Goal: Task Accomplishment & Management: Use online tool/utility

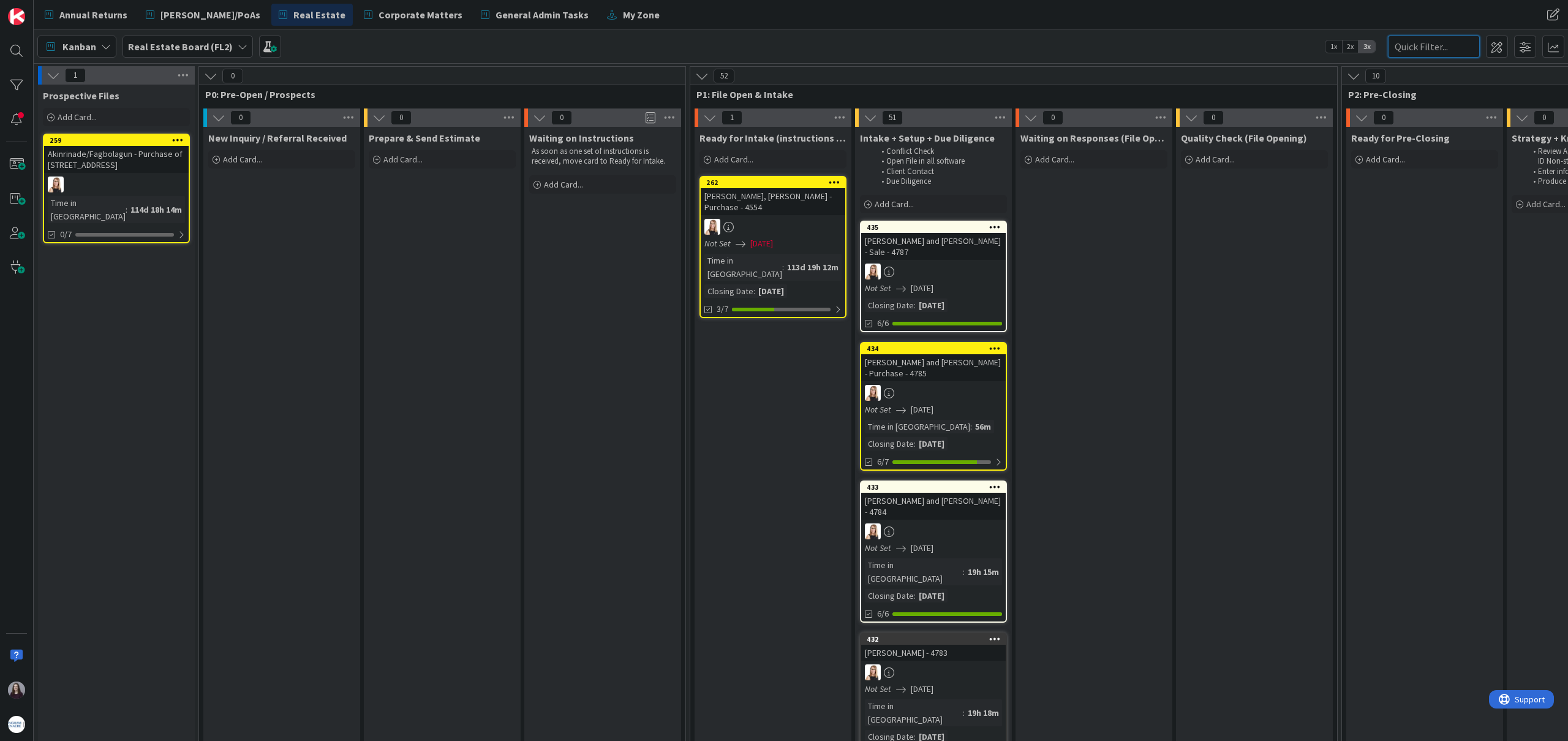
click at [1449, 48] on input "text" at bounding box center [1434, 47] width 92 height 22
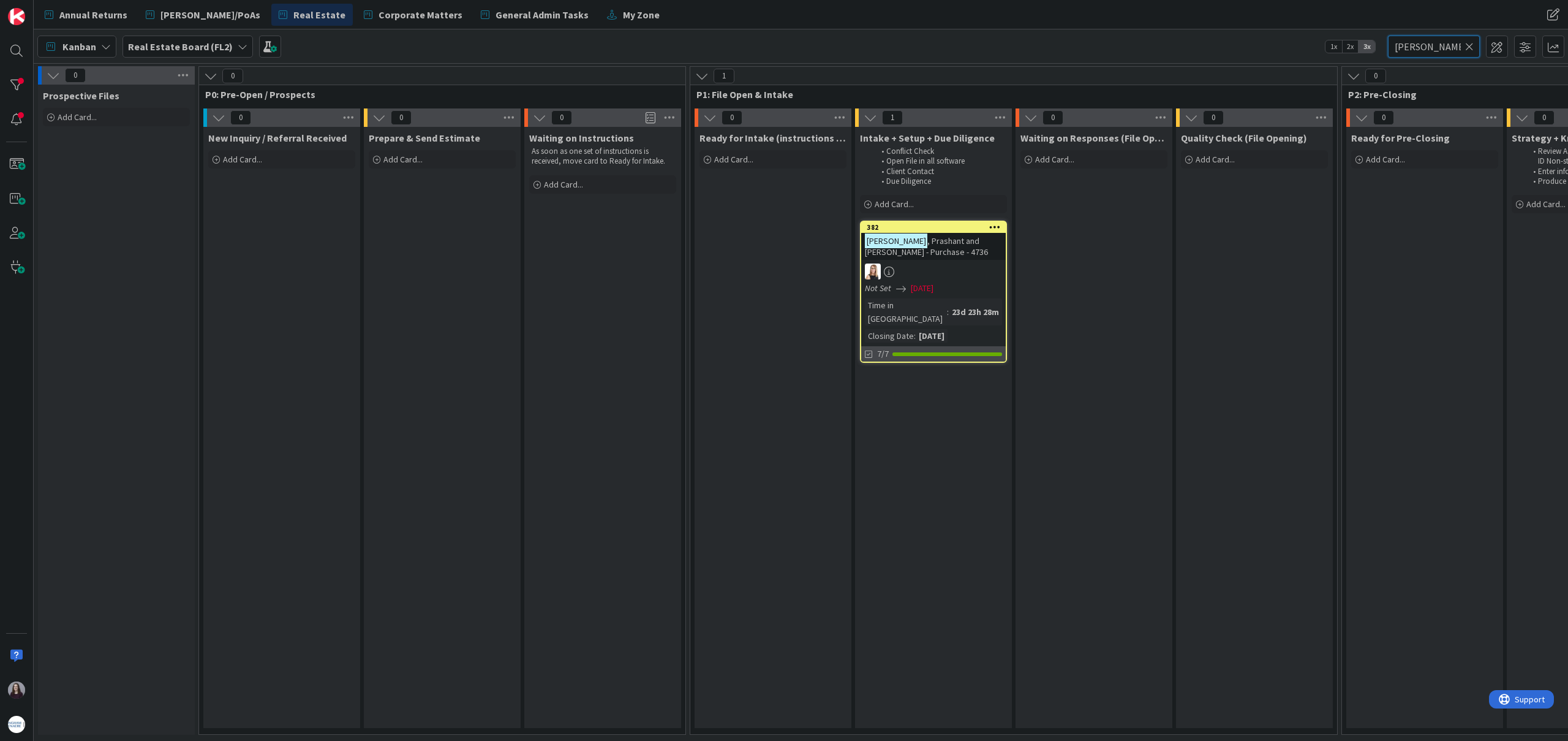
type input "[PERSON_NAME]"
click at [993, 346] on div "7/7" at bounding box center [933, 354] width 145 height 16
click at [1469, 48] on icon at bounding box center [1470, 47] width 9 height 11
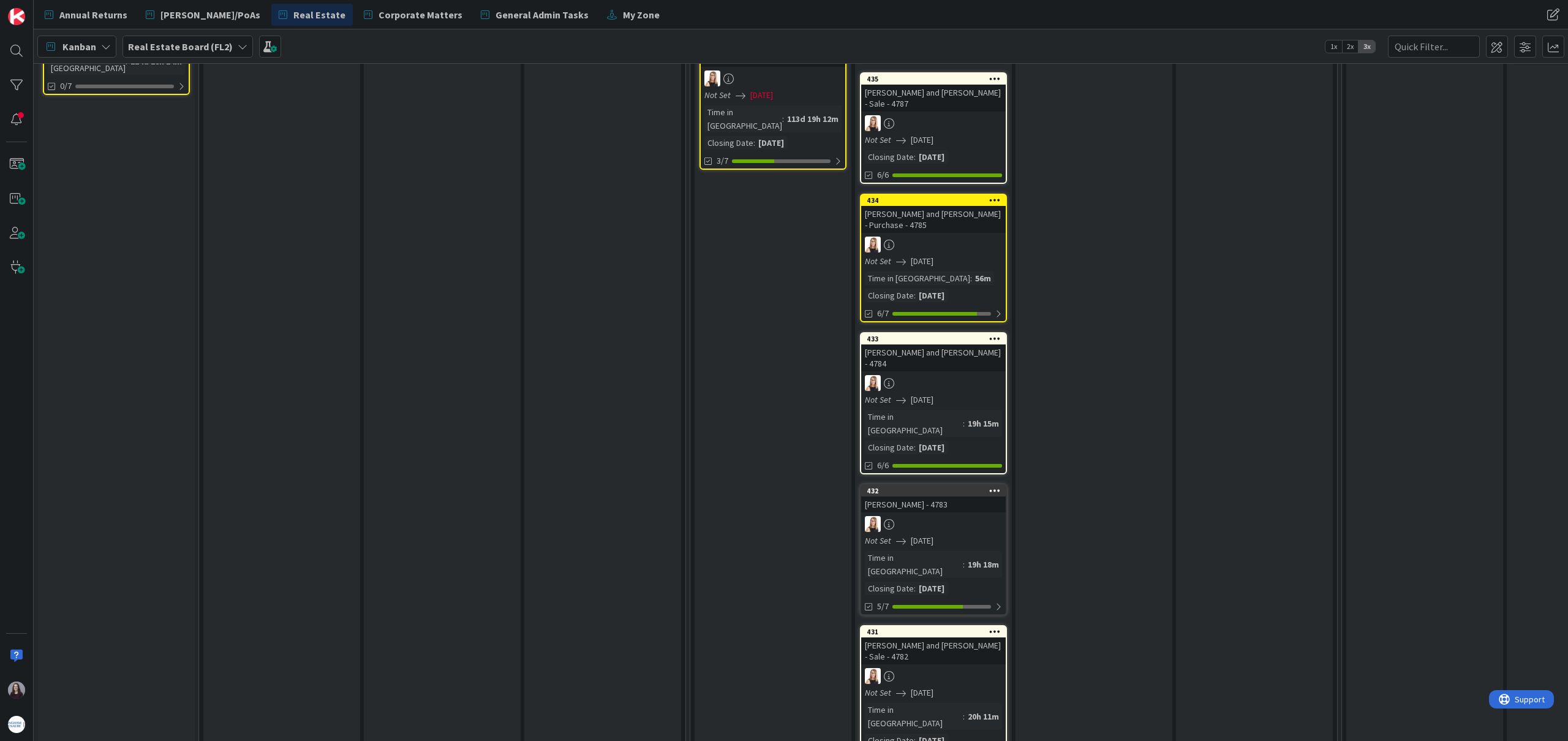
scroll to position [159, 0]
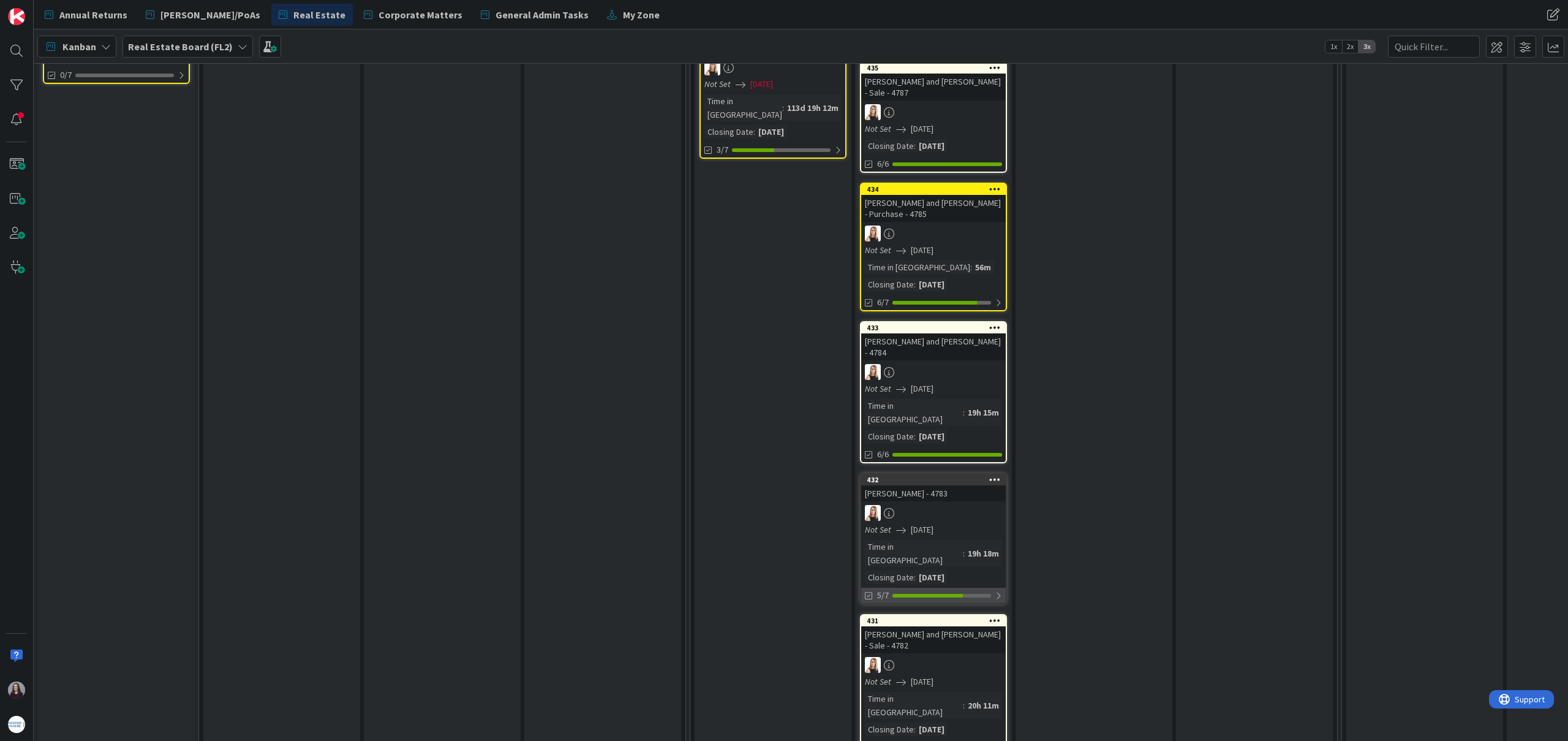
click at [993, 588] on div "5/7" at bounding box center [933, 596] width 145 height 16
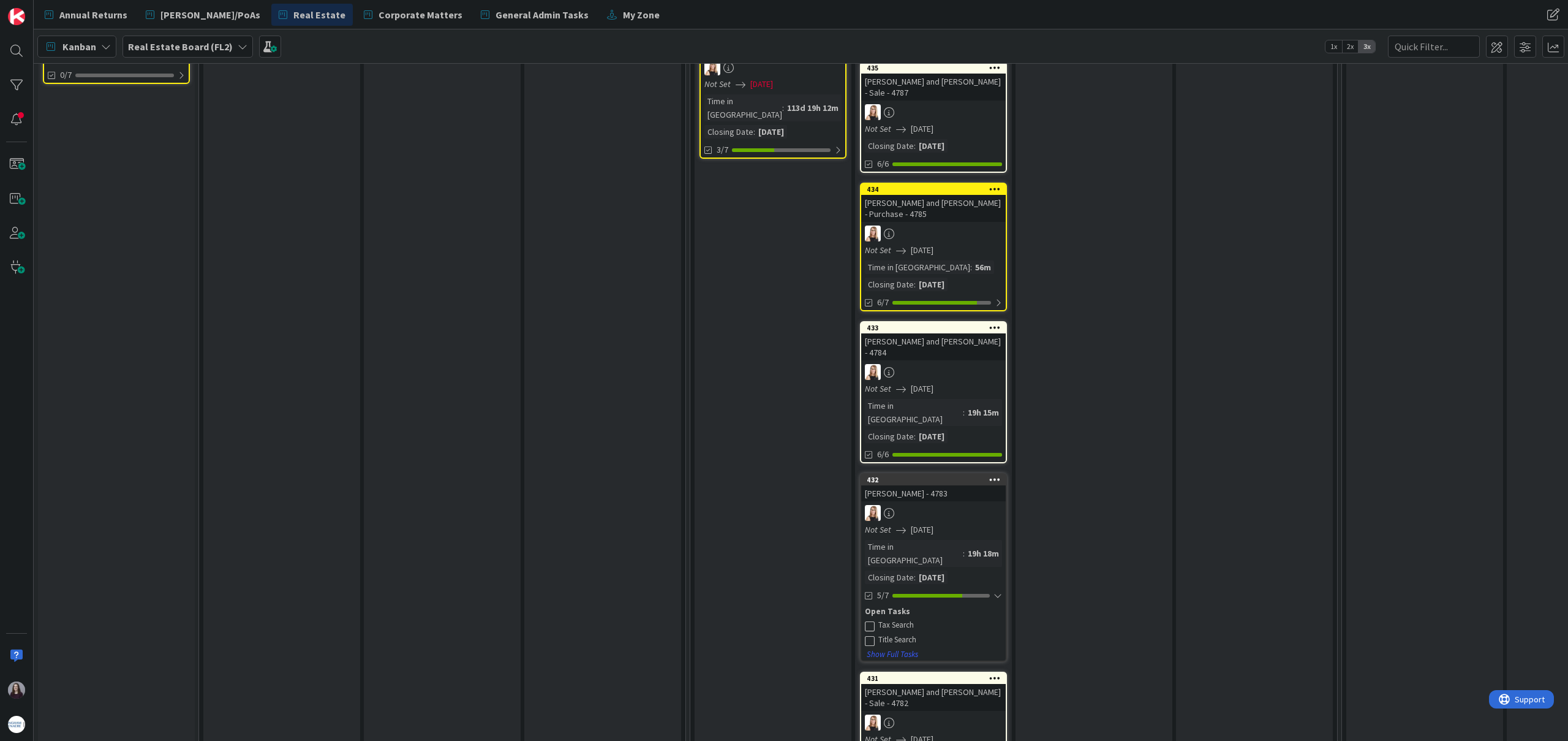
click at [871, 621] on icon at bounding box center [870, 626] width 10 height 10
click at [996, 591] on div at bounding box center [998, 596] width 9 height 10
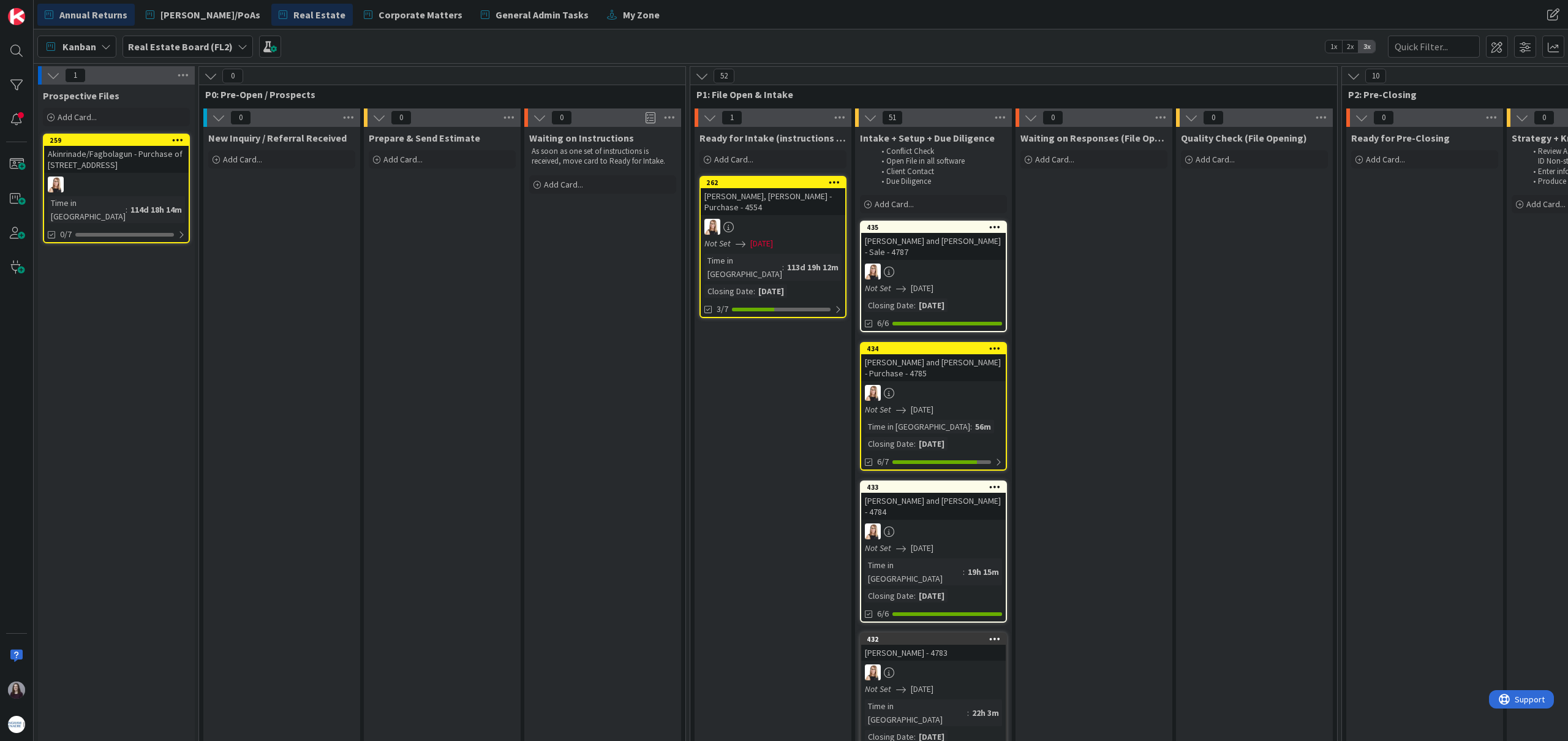
click at [121, 12] on span "Annual Returns" at bounding box center [93, 15] width 68 height 15
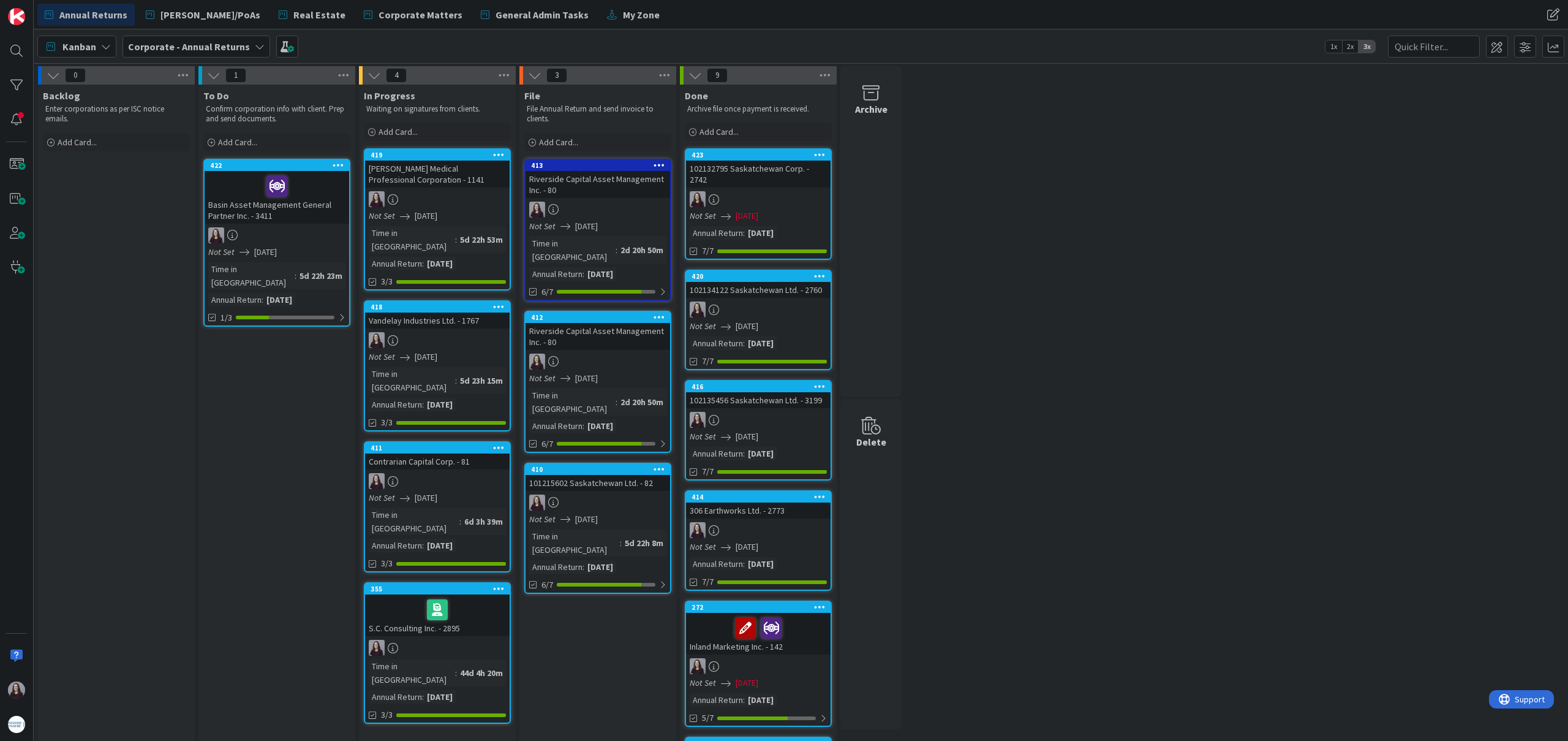
drag, startPoint x: 762, startPoint y: 599, endPoint x: 797, endPoint y: 735, distance: 140.4
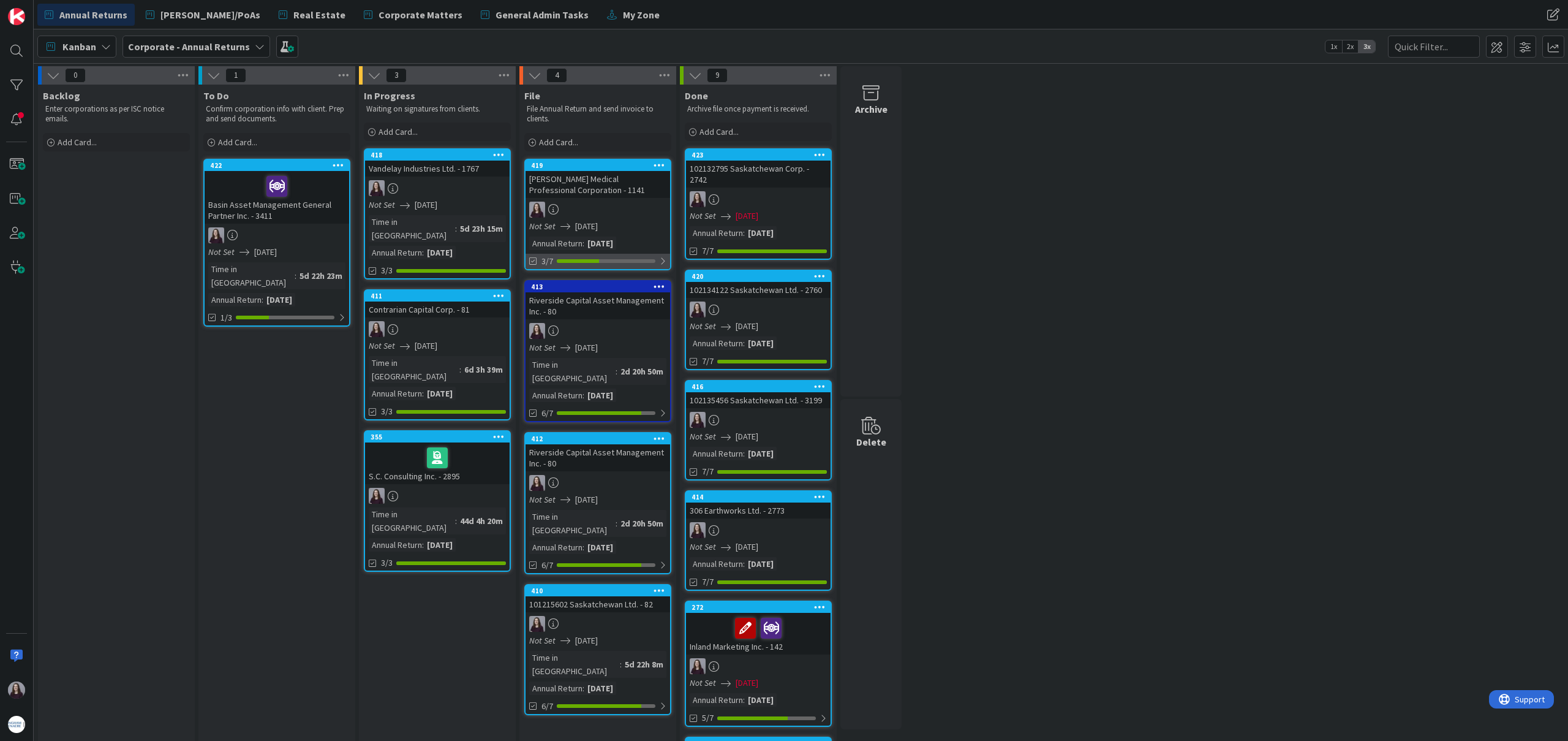
click at [656, 259] on div "3/7" at bounding box center [598, 261] width 145 height 16
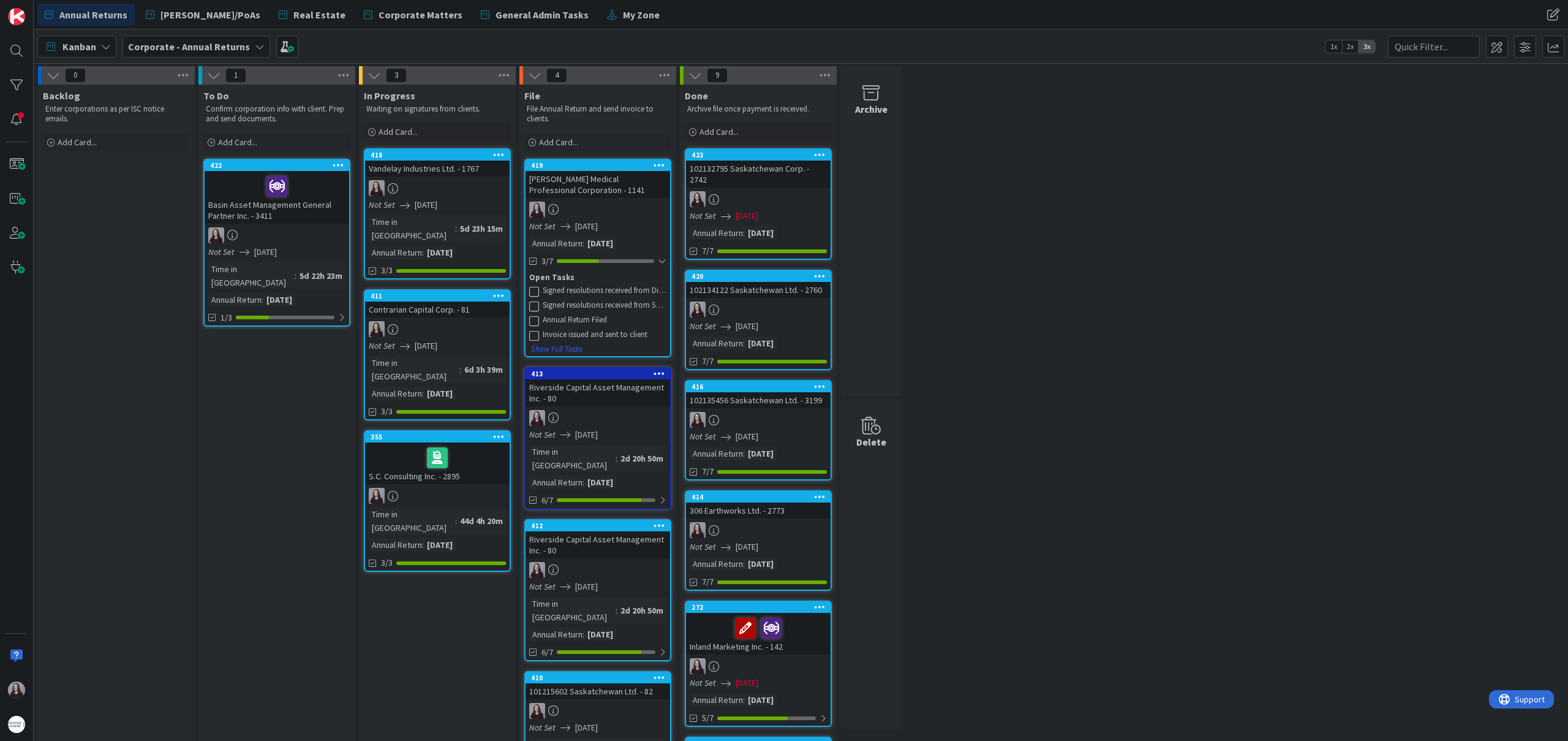
click at [535, 287] on icon at bounding box center [534, 292] width 10 height 10
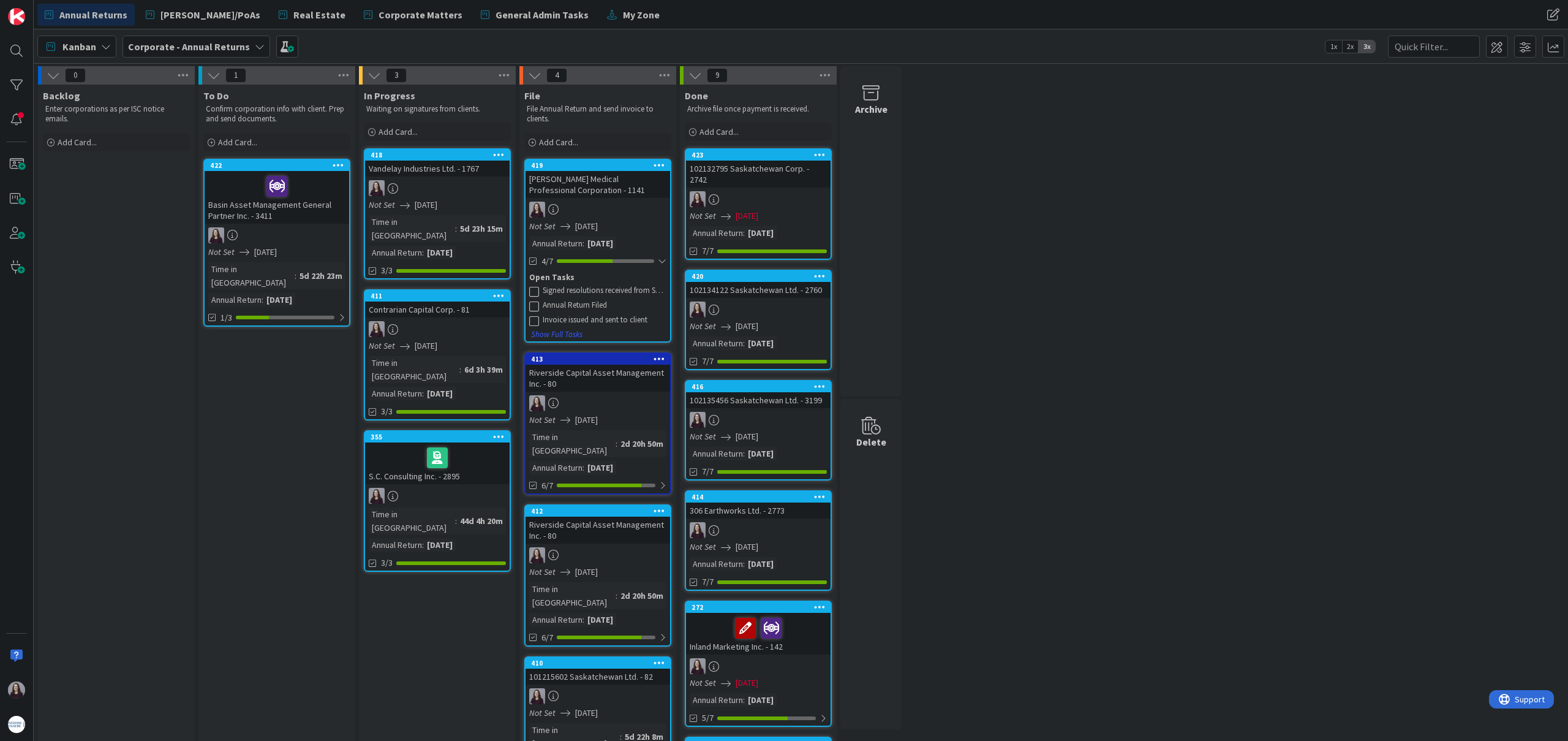
click at [537, 290] on icon at bounding box center [534, 292] width 10 height 10
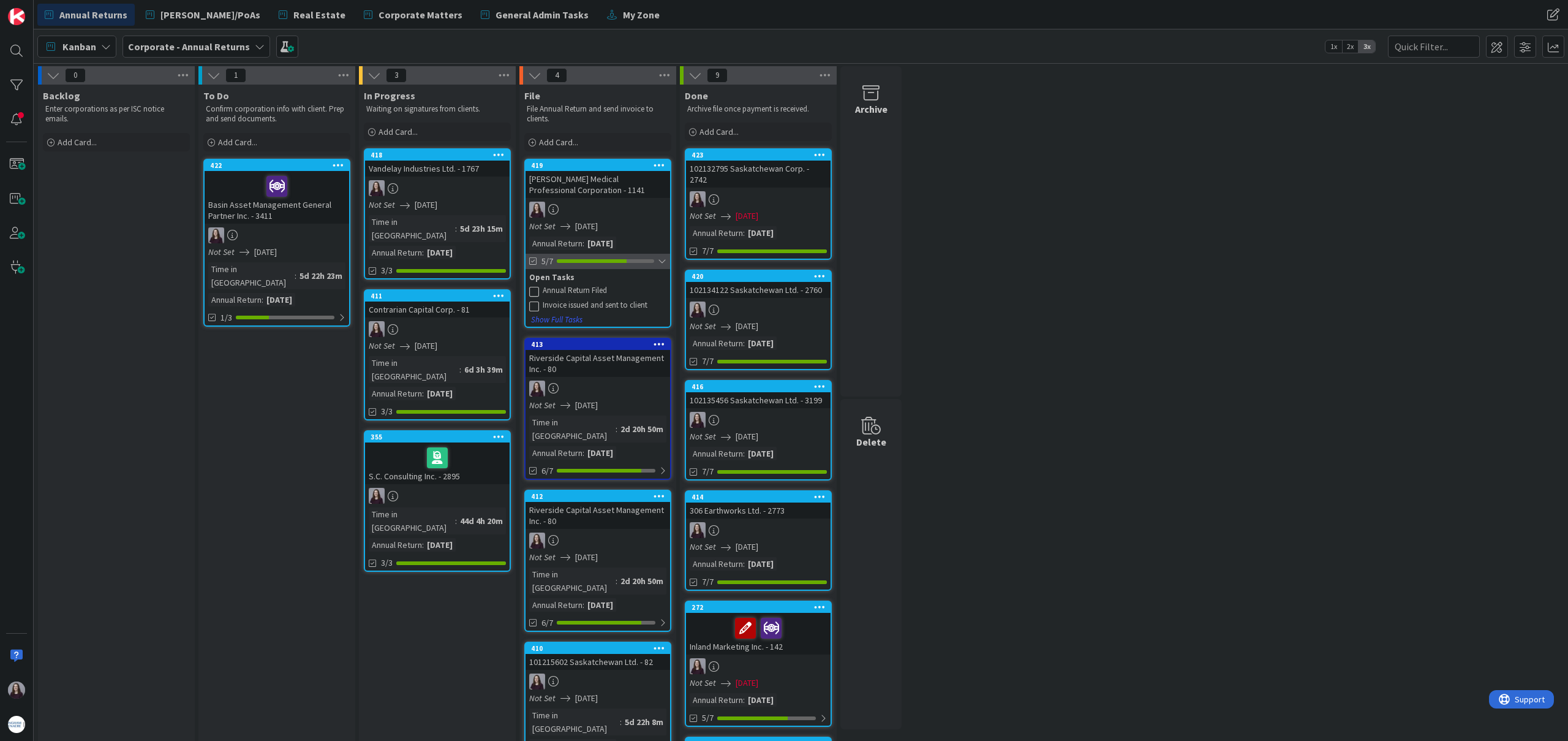
click at [662, 257] on div at bounding box center [662, 261] width 9 height 10
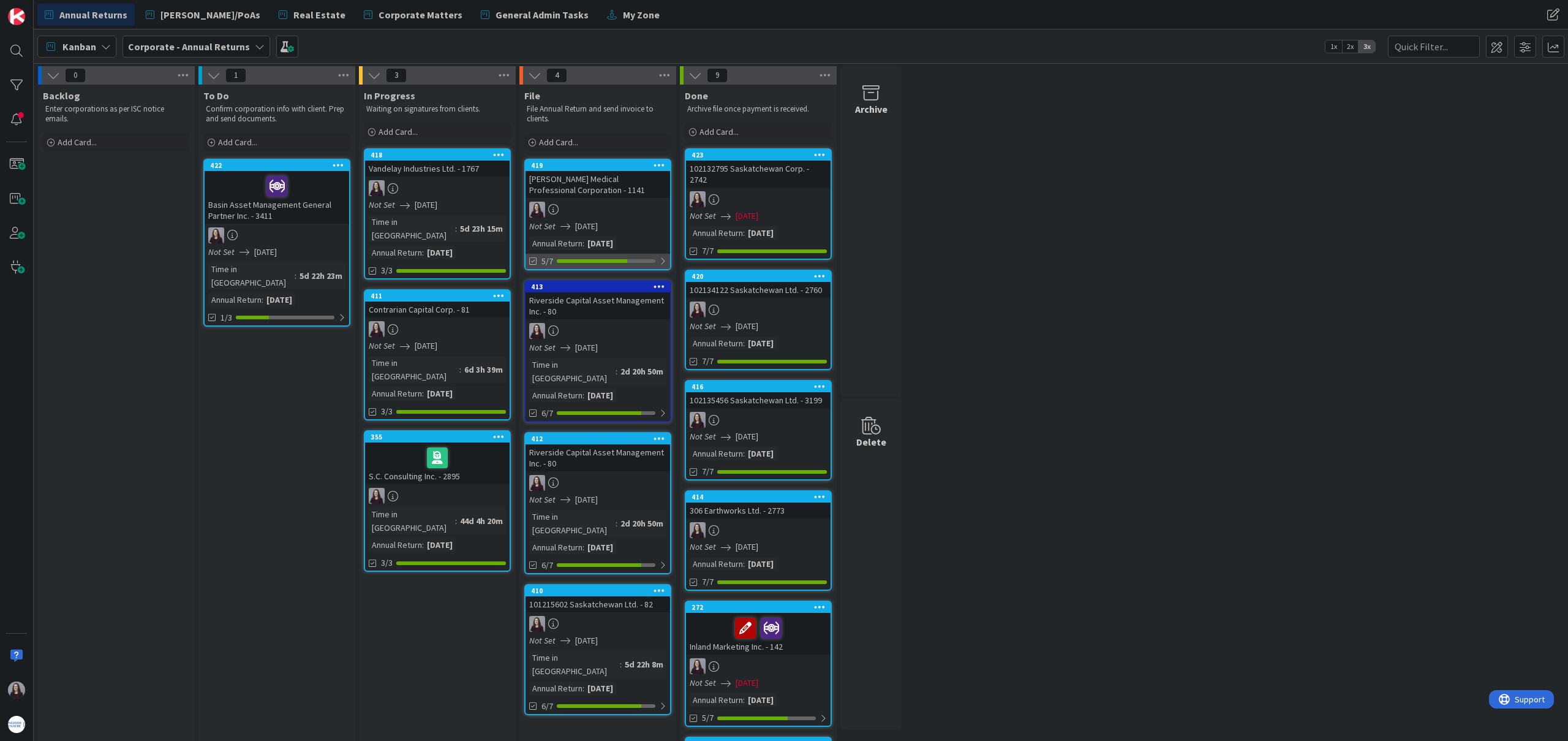
click at [664, 264] on div at bounding box center [663, 261] width 7 height 10
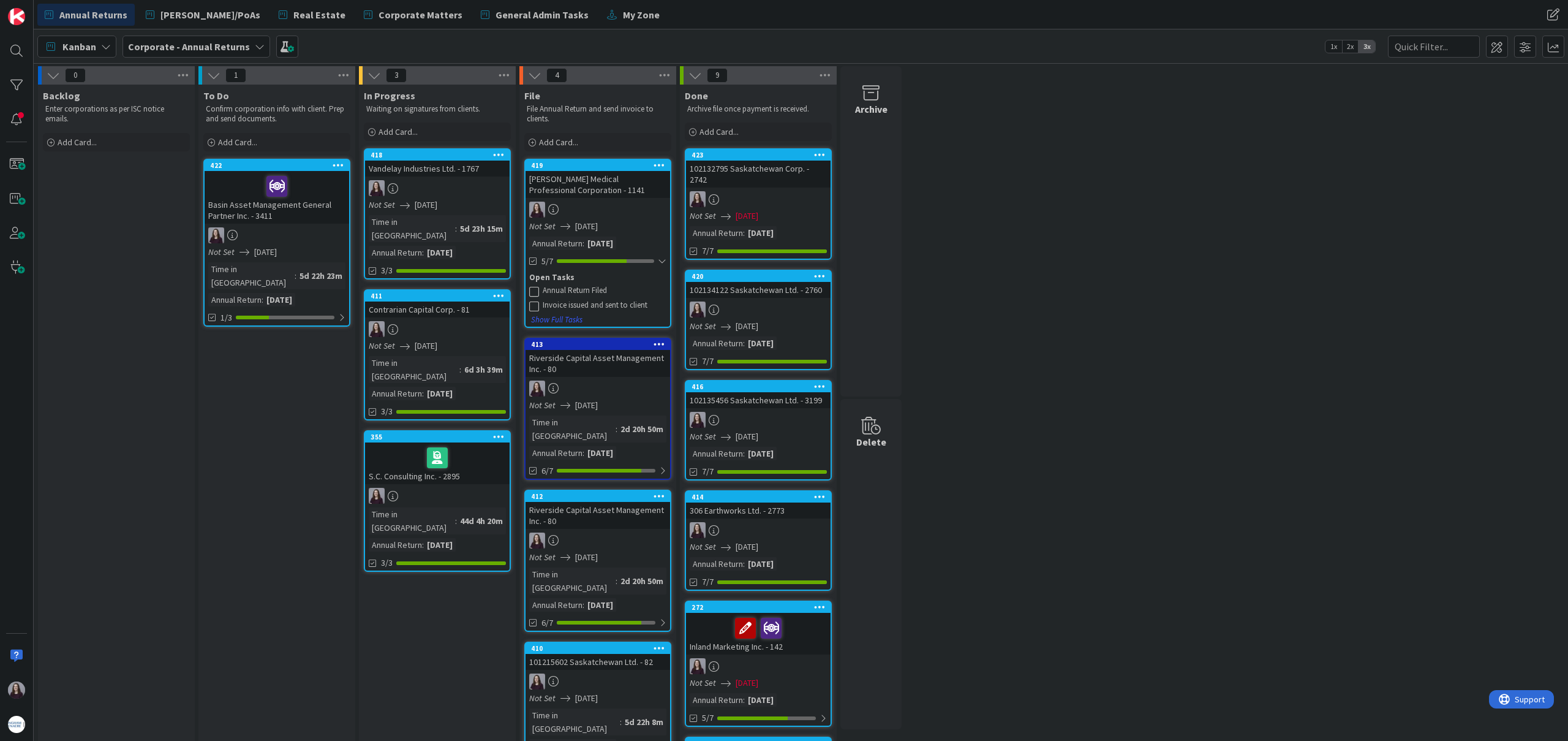
click at [529, 290] on icon at bounding box center [534, 292] width 10 height 10
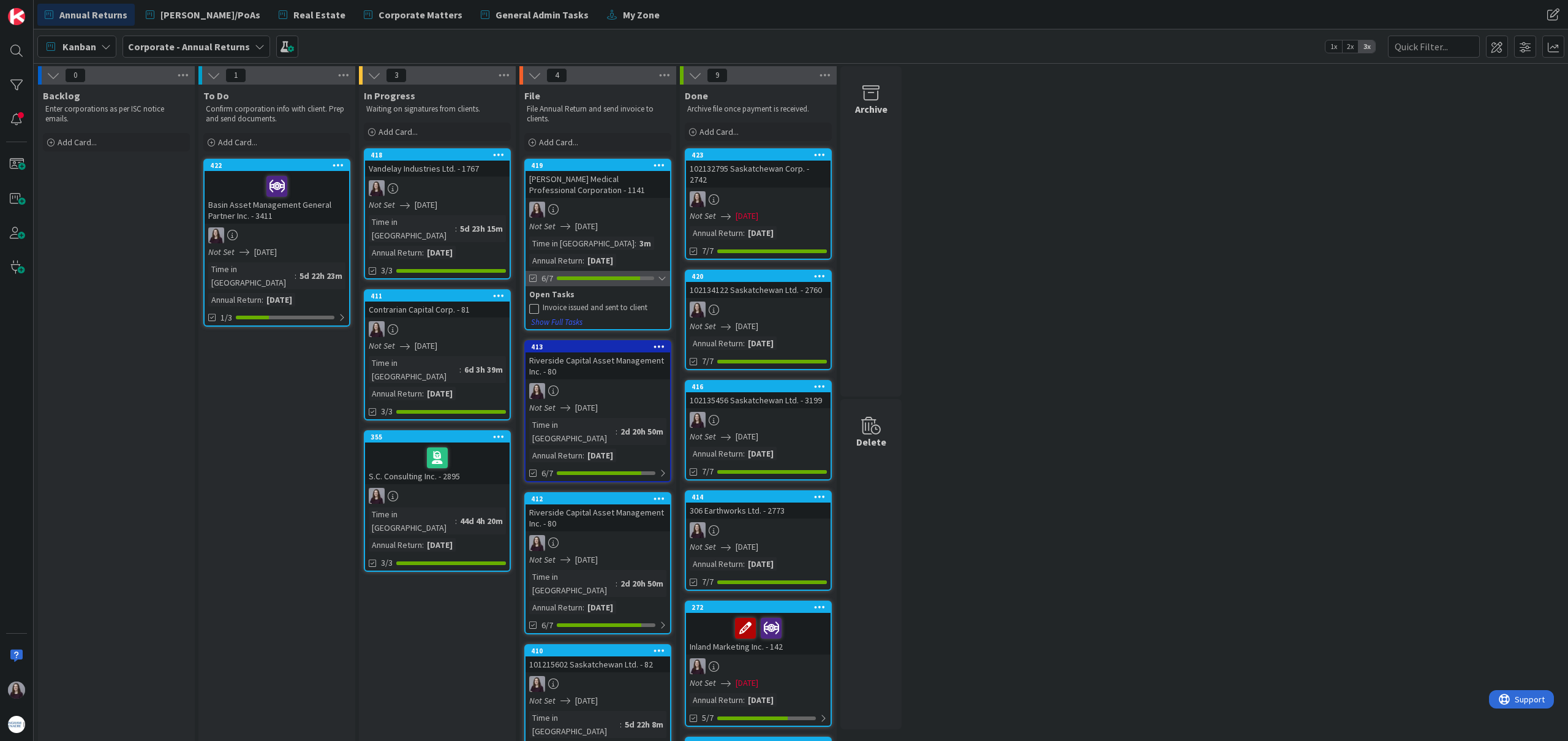
click at [663, 282] on div at bounding box center [662, 278] width 9 height 10
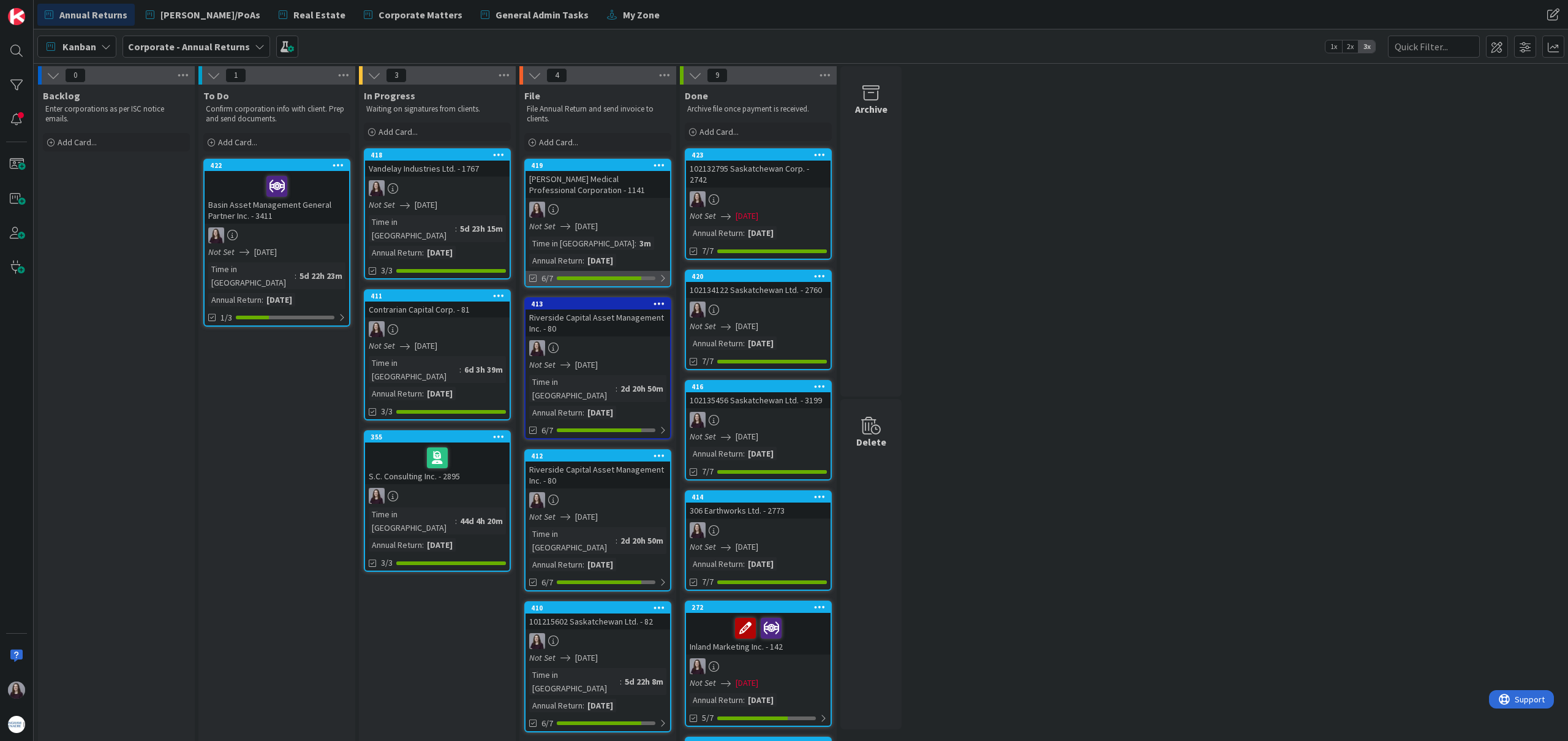
click at [658, 275] on div "6/7" at bounding box center [598, 278] width 145 height 16
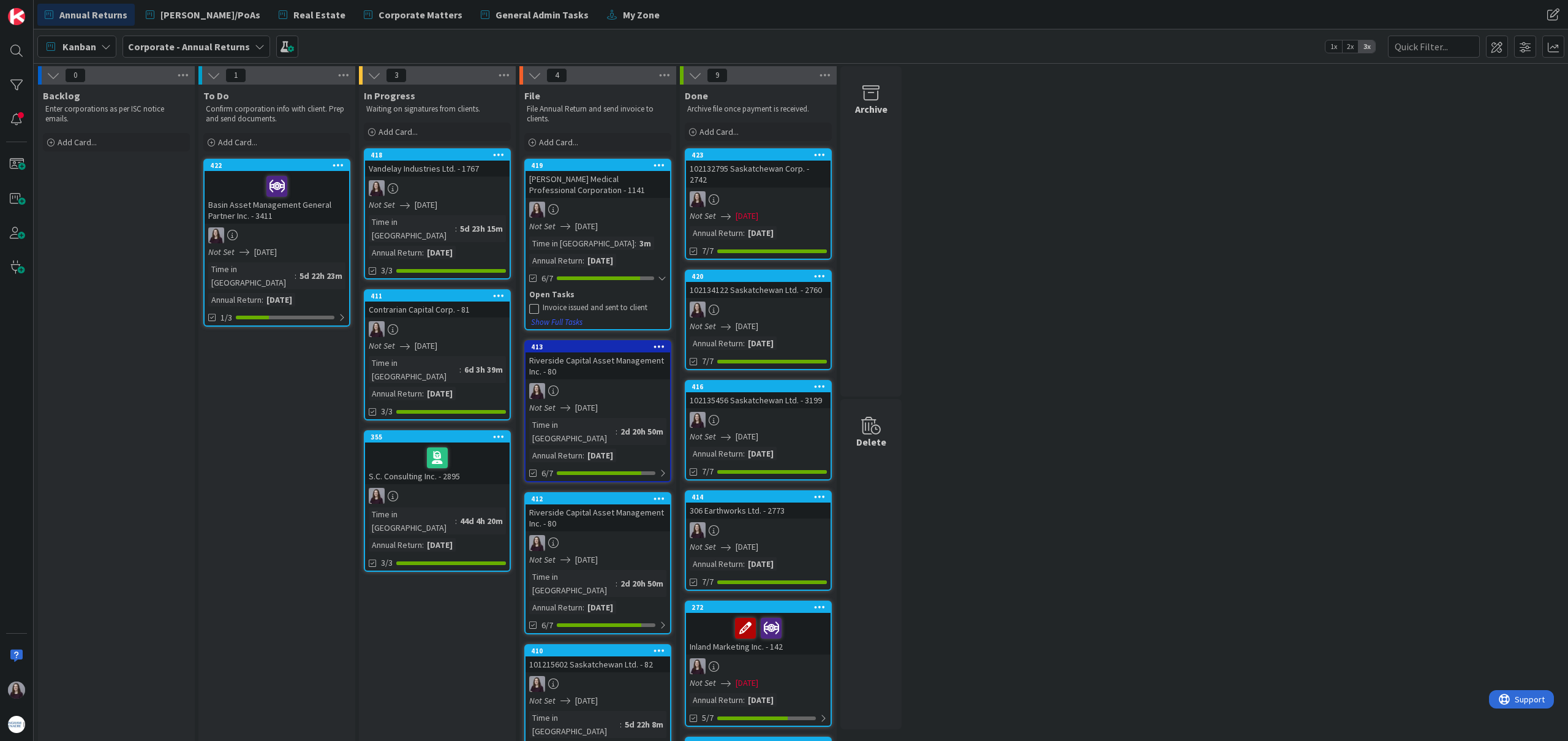
click at [626, 308] on div "Invoice issued and sent to client" at bounding box center [604, 308] width 124 height 10
click at [534, 308] on icon at bounding box center [534, 308] width 10 height 10
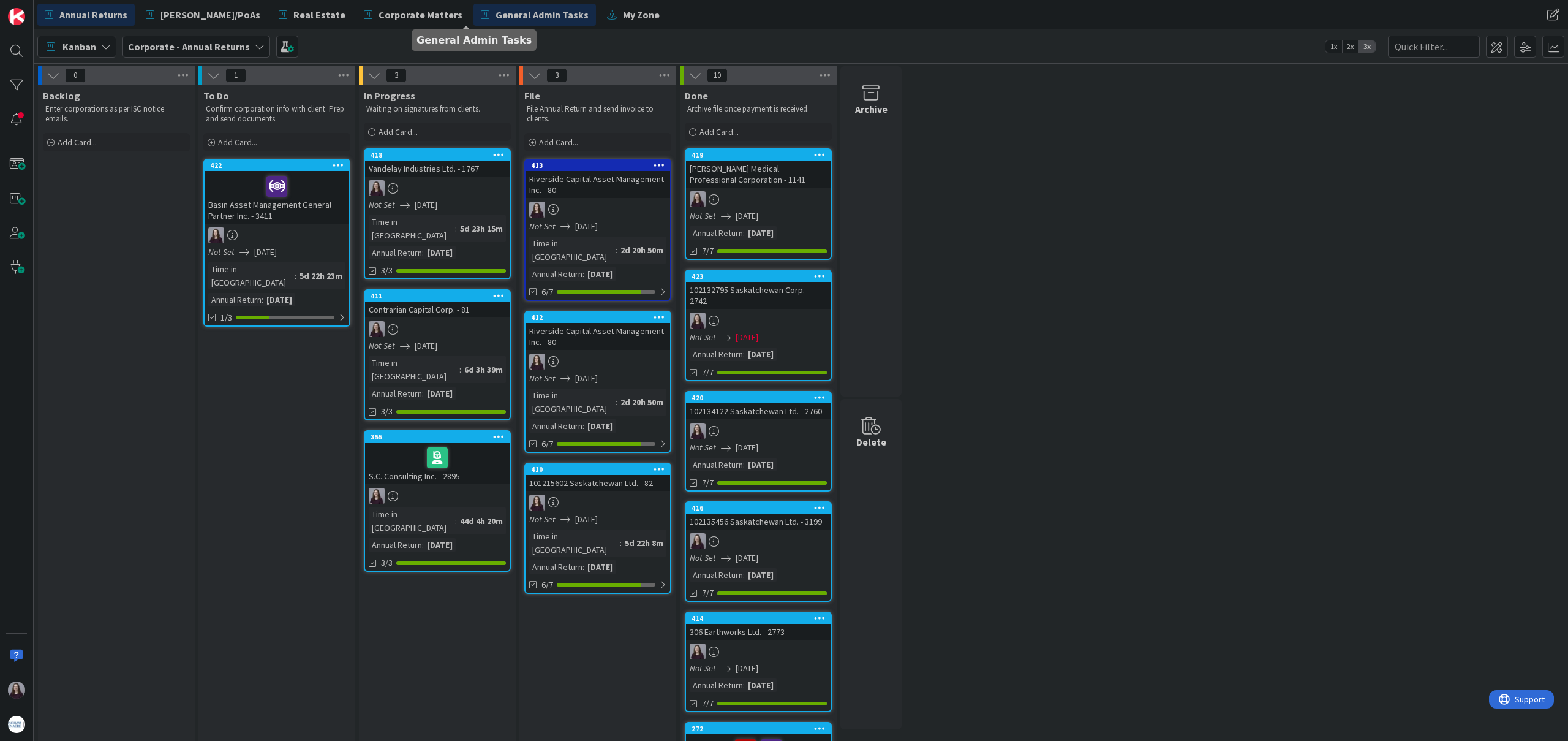
drag, startPoint x: 568, startPoint y: 164, endPoint x: 503, endPoint y: 18, distance: 159.8
click at [733, 4] on div "Annual Returns [PERSON_NAME]/PoAs Real Estate Corporate Matters General Admin T…" at bounding box center [568, 15] width 1062 height 22
click at [623, 9] on span "My Zone" at bounding box center [641, 15] width 37 height 15
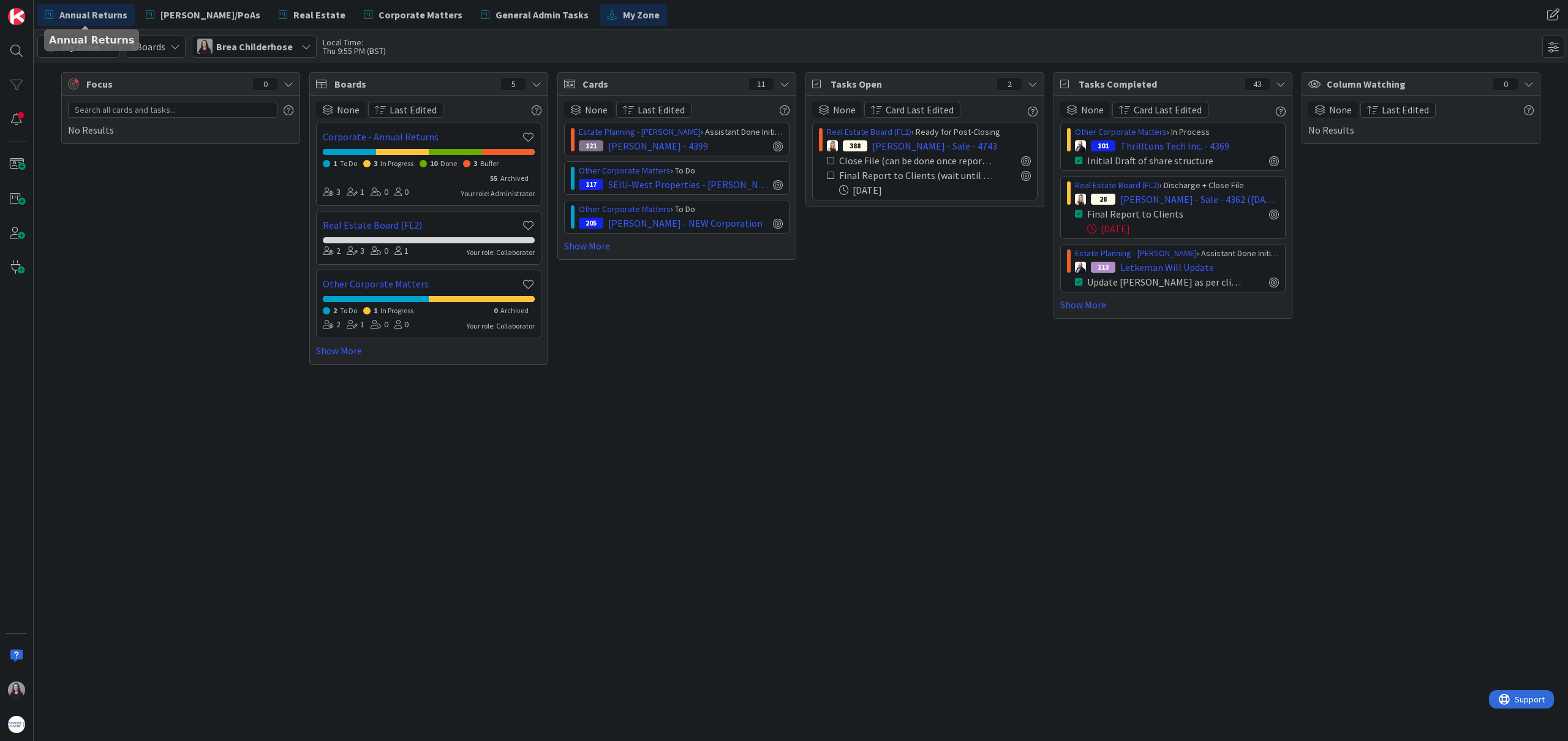
click at [94, 15] on span "Annual Returns" at bounding box center [93, 15] width 68 height 15
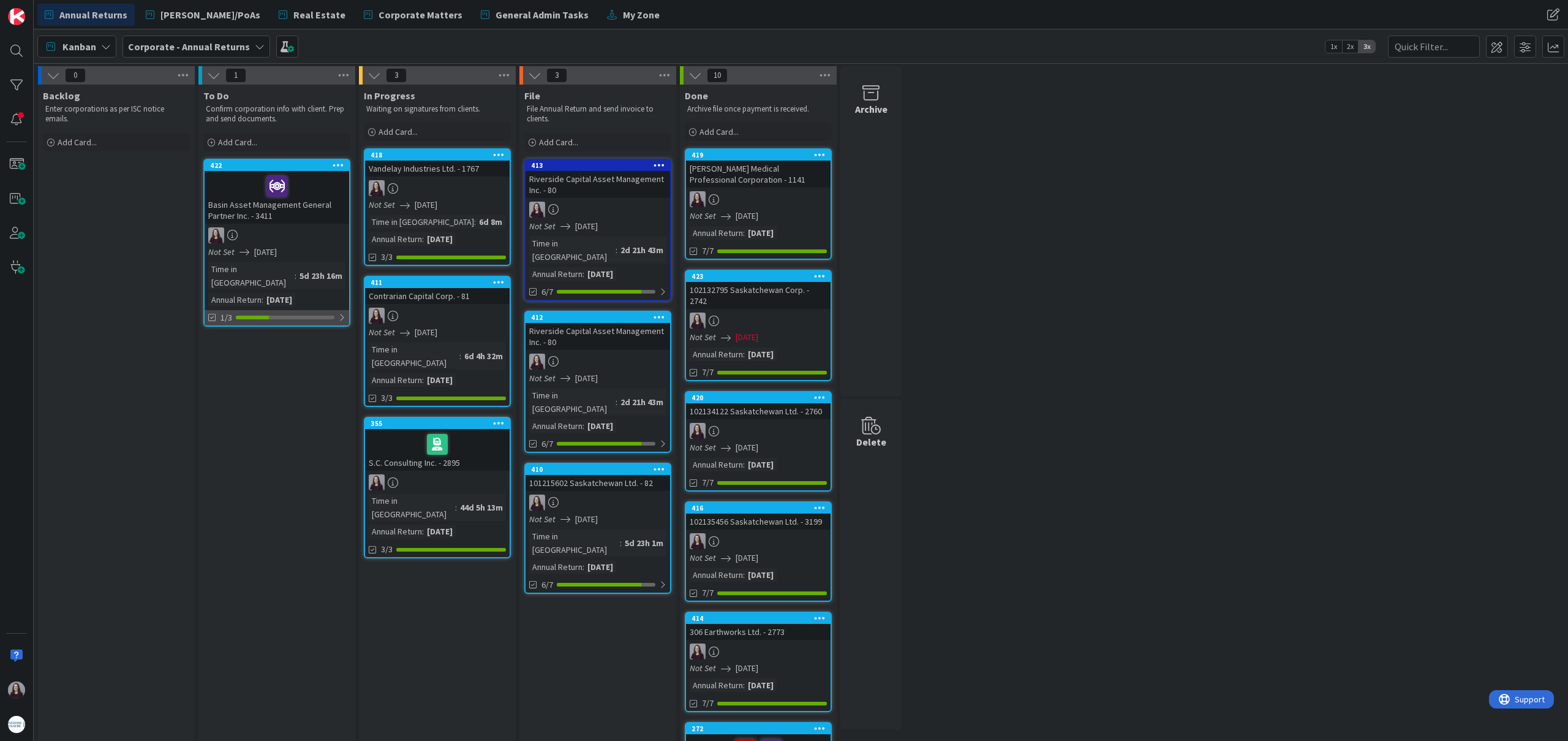
click at [339, 313] on div at bounding box center [342, 318] width 7 height 10
click at [230, 370] on button "Show Full Tasks" at bounding box center [235, 377] width 53 height 14
click at [230, 370] on button "Hide Full Tasks" at bounding box center [234, 377] width 49 height 14
click at [337, 313] on div at bounding box center [341, 318] width 9 height 10
click at [330, 259] on div "422 Basin Asset Management General Partner Inc. - 3411 Not Set [DATE] Time in C…" at bounding box center [276, 242] width 147 height 168
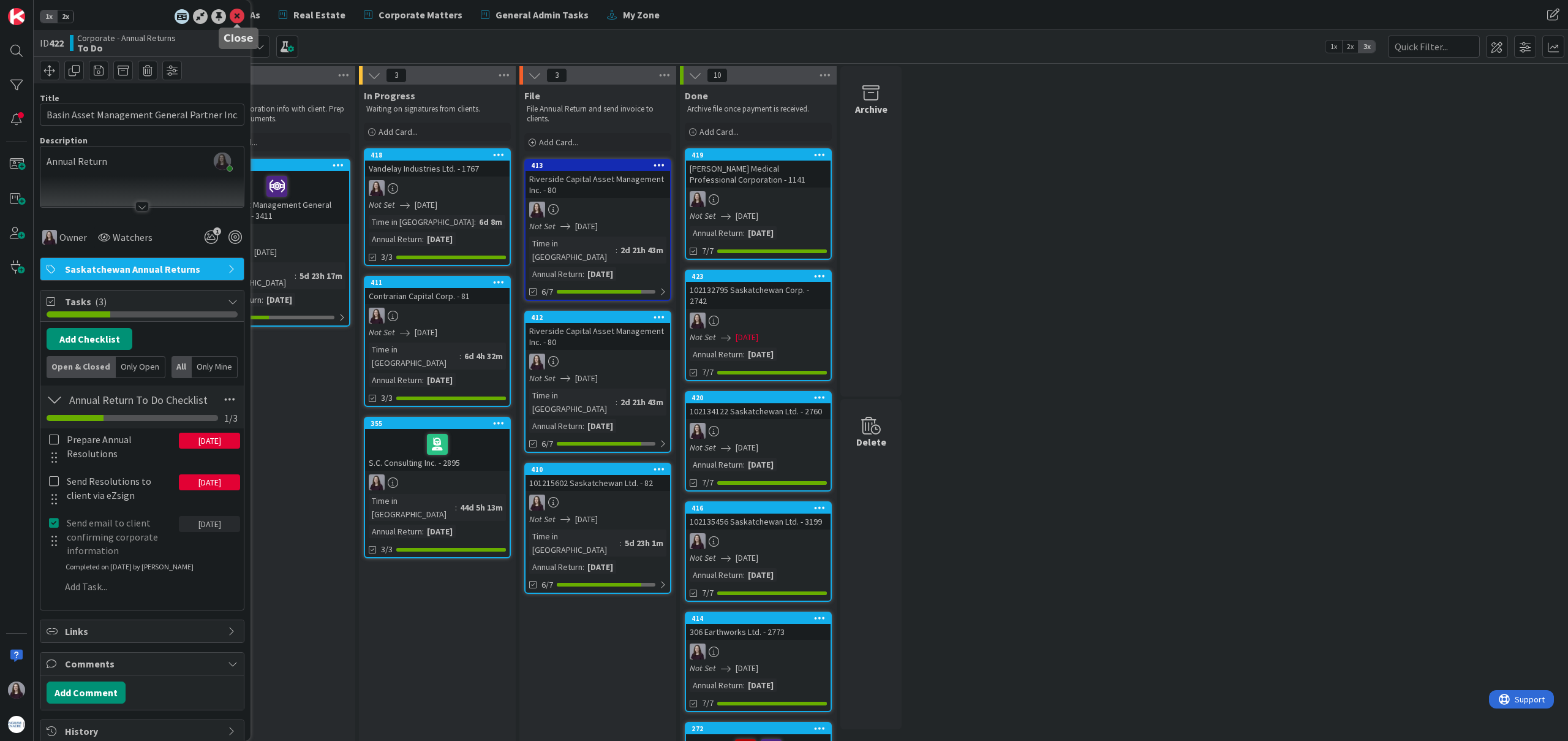
click at [236, 12] on icon at bounding box center [237, 17] width 15 height 15
